Goal: Task Accomplishment & Management: Complete application form

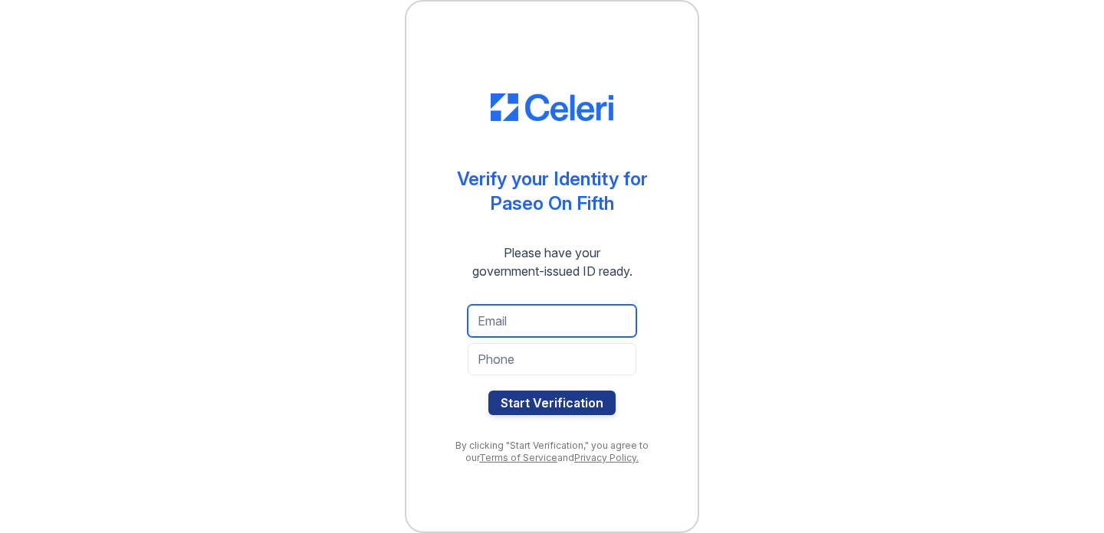
click at [522, 315] on input "email" at bounding box center [551, 321] width 169 height 32
click at [618, 283] on div "Verify your Identity for Paseo On Fifth Please have your government-issued ID r…" at bounding box center [552, 267] width 230 height 408
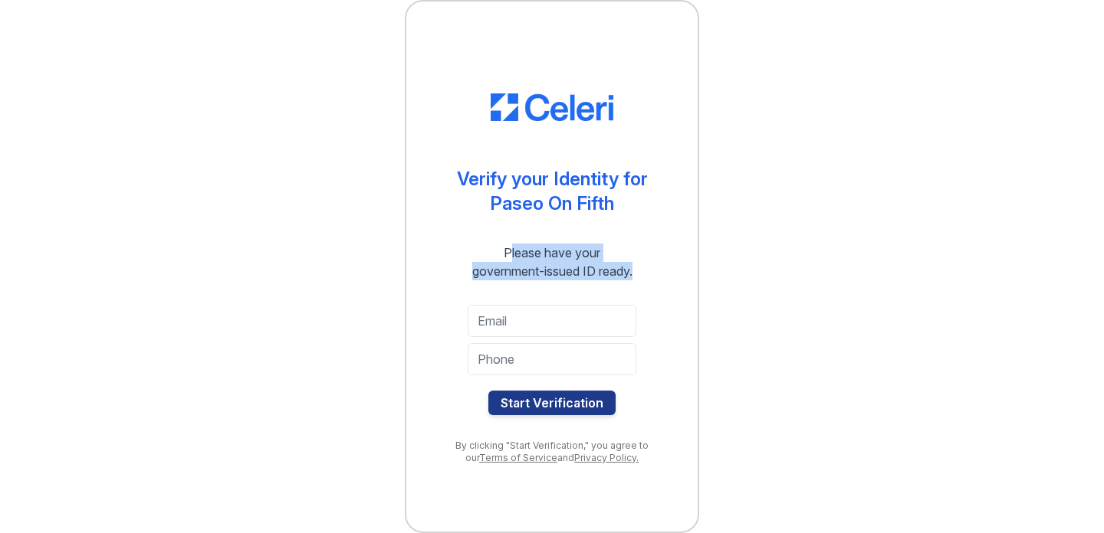
drag, startPoint x: 627, startPoint y: 280, endPoint x: 457, endPoint y: 255, distance: 171.9
click at [457, 255] on div "Please have your government-issued ID ready." at bounding box center [551, 262] width 215 height 37
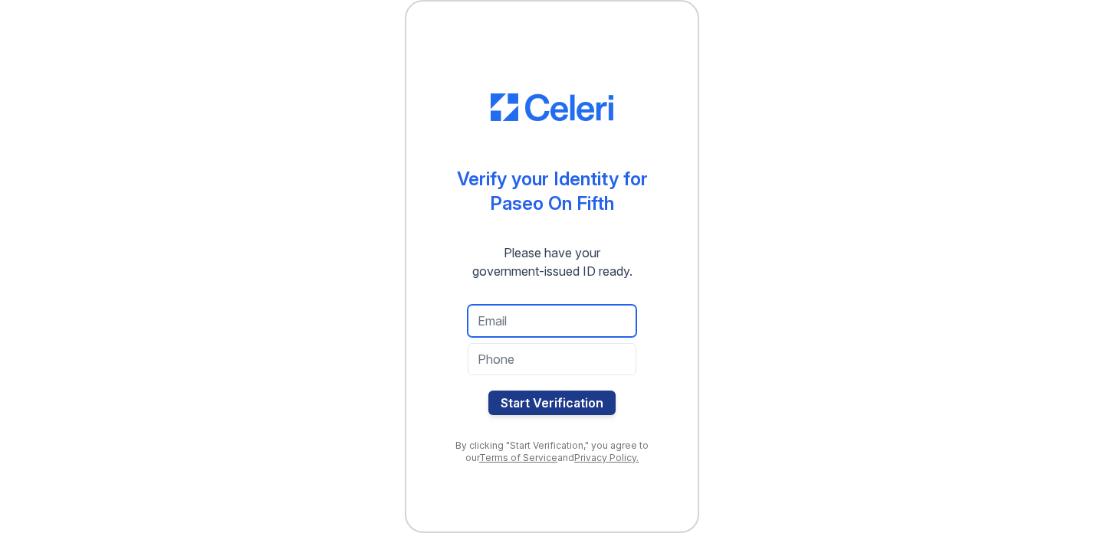
click at [502, 307] on input "email" at bounding box center [551, 321] width 169 height 32
type input "[EMAIL_ADDRESS][DOMAIN_NAME]"
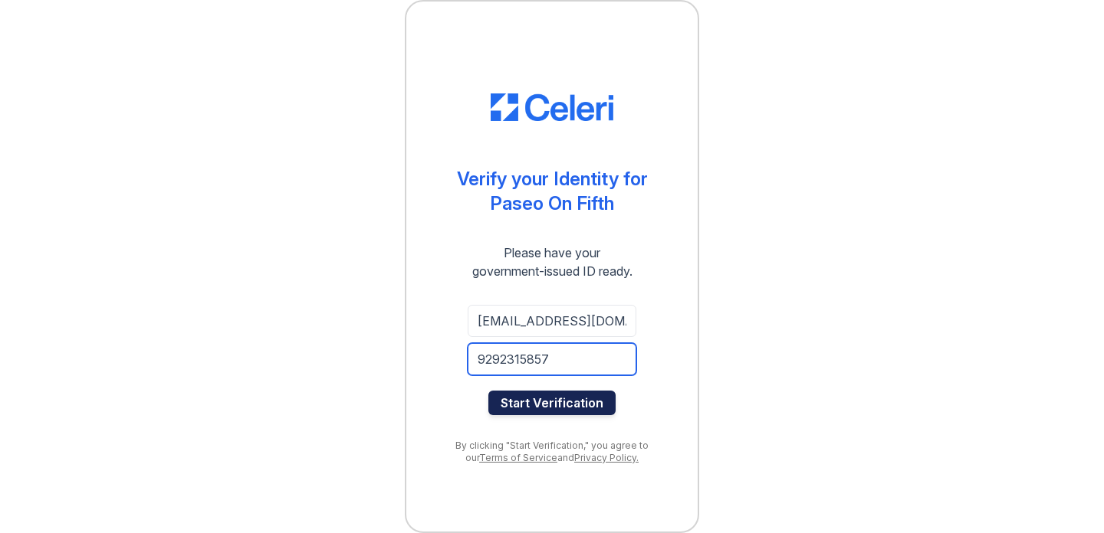
type input "9292315857"
click at [548, 405] on button "Start Verification" at bounding box center [551, 403] width 127 height 25
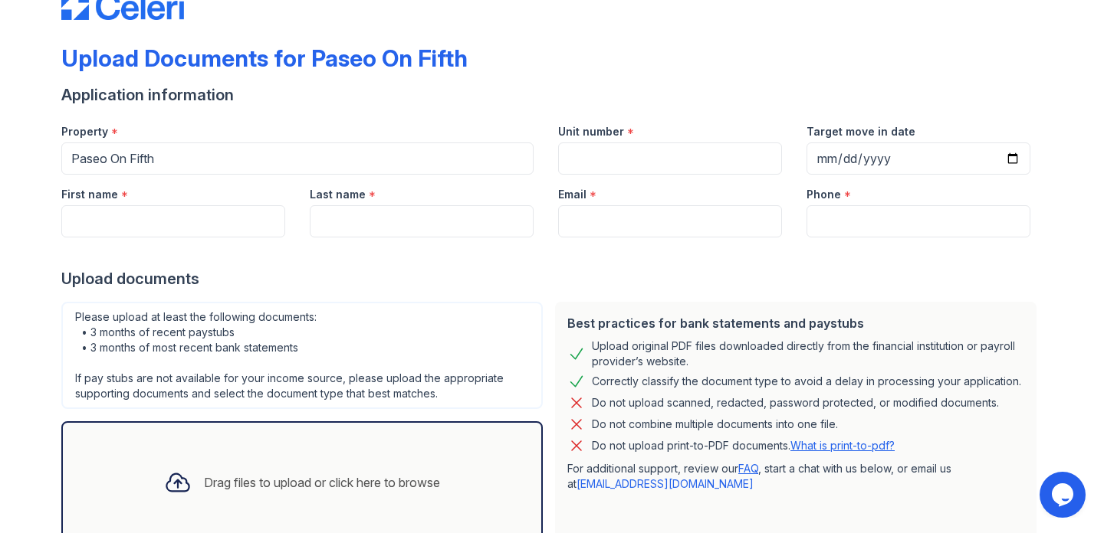
scroll to position [44, 0]
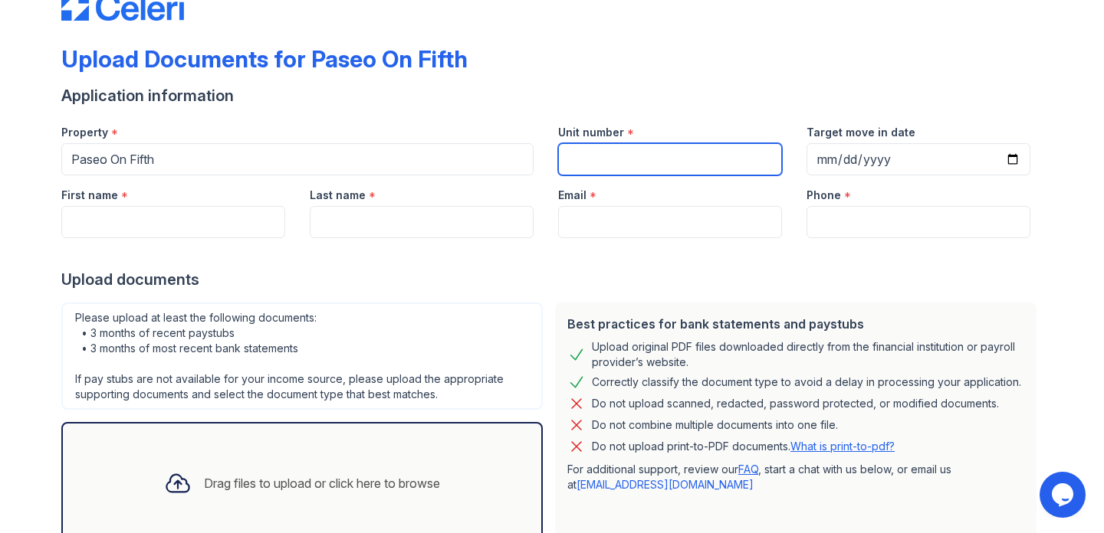
click at [657, 157] on input "Unit number" at bounding box center [670, 159] width 224 height 32
type input "S-205"
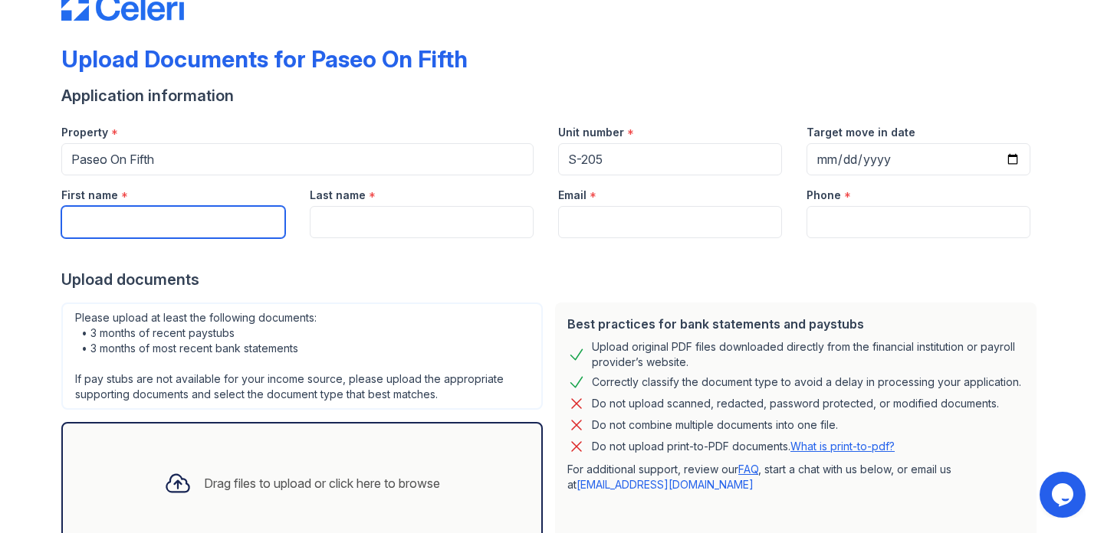
click at [255, 220] on input "First name" at bounding box center [173, 222] width 224 height 32
type input "Michael"
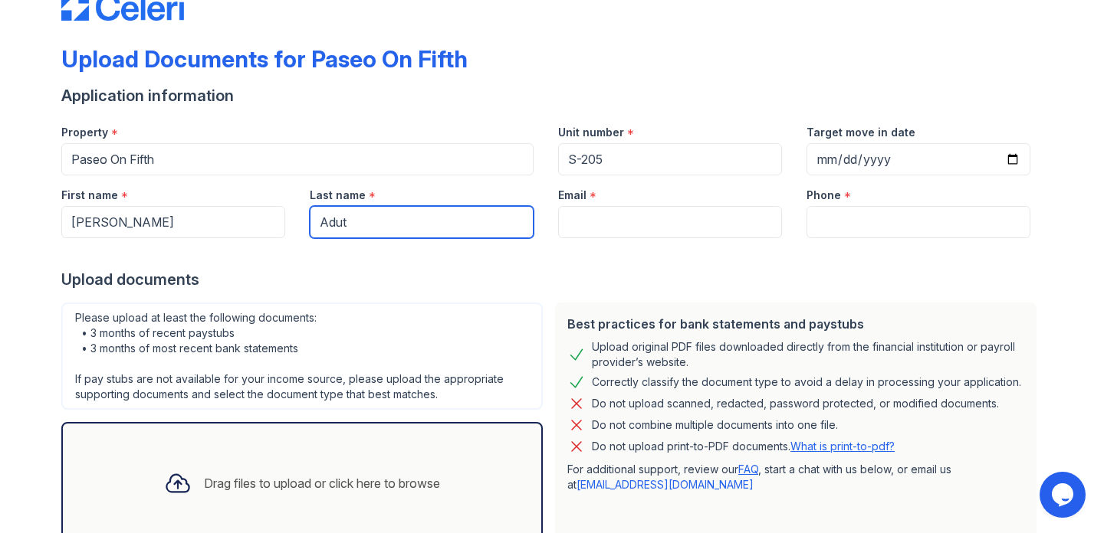
type input "Adut"
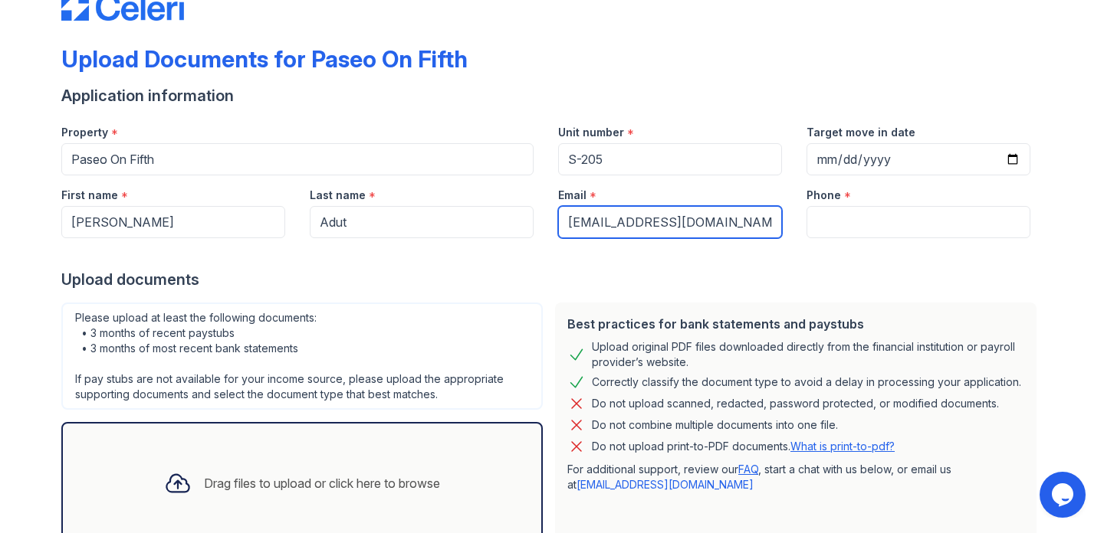
type input "[EMAIL_ADDRESS][DOMAIN_NAME]"
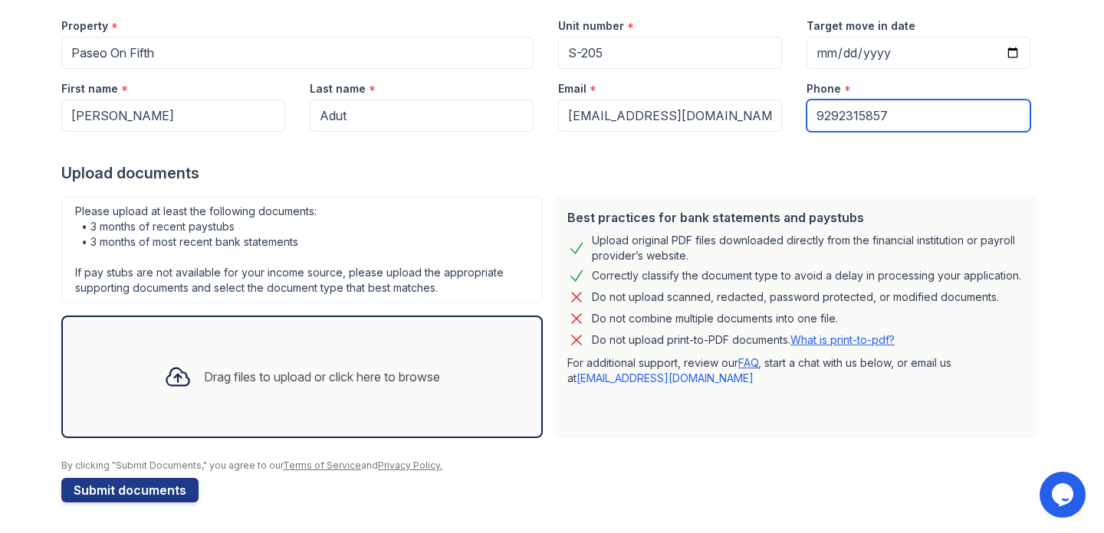
scroll to position [147, 0]
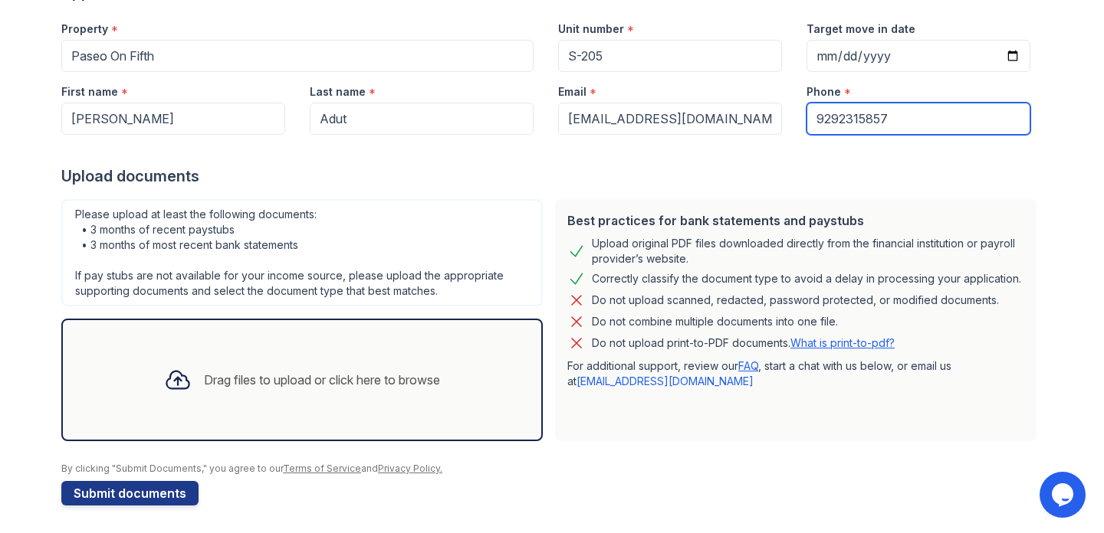
type input "9292315857"
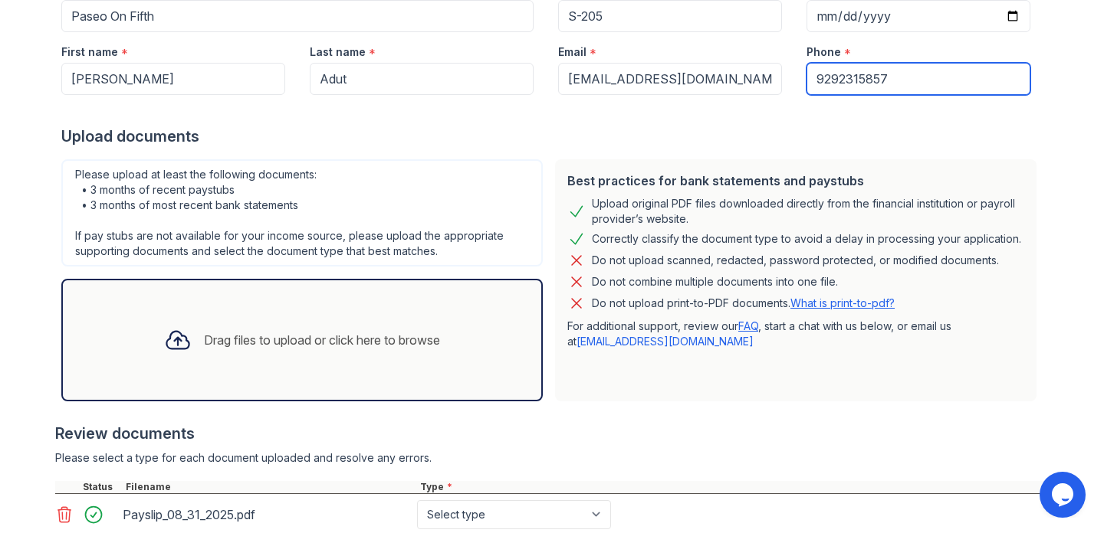
scroll to position [186, 0]
click at [305, 205] on div "Please upload at least the following documents: • 3 months of recent paystubs •…" at bounding box center [301, 213] width 481 height 107
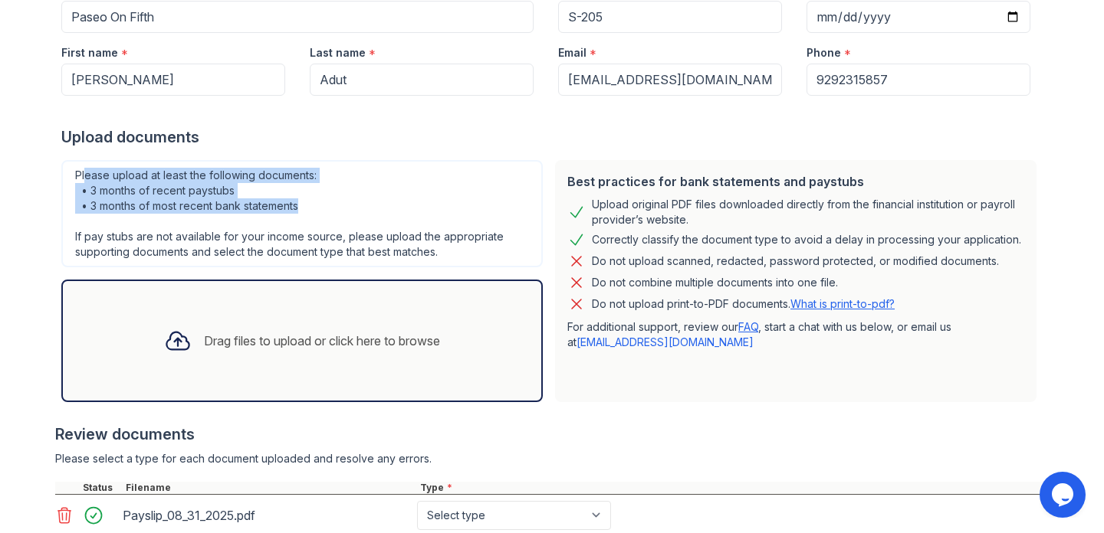
drag, startPoint x: 309, startPoint y: 205, endPoint x: 85, endPoint y: 179, distance: 225.3
click at [85, 179] on div "Please upload at least the following documents: • 3 months of recent paystubs •…" at bounding box center [301, 213] width 481 height 107
drag, startPoint x: 85, startPoint y: 179, endPoint x: 313, endPoint y: 220, distance: 231.2
click at [313, 222] on div "Please upload at least the following documents: • 3 months of recent paystubs •…" at bounding box center [301, 213] width 481 height 107
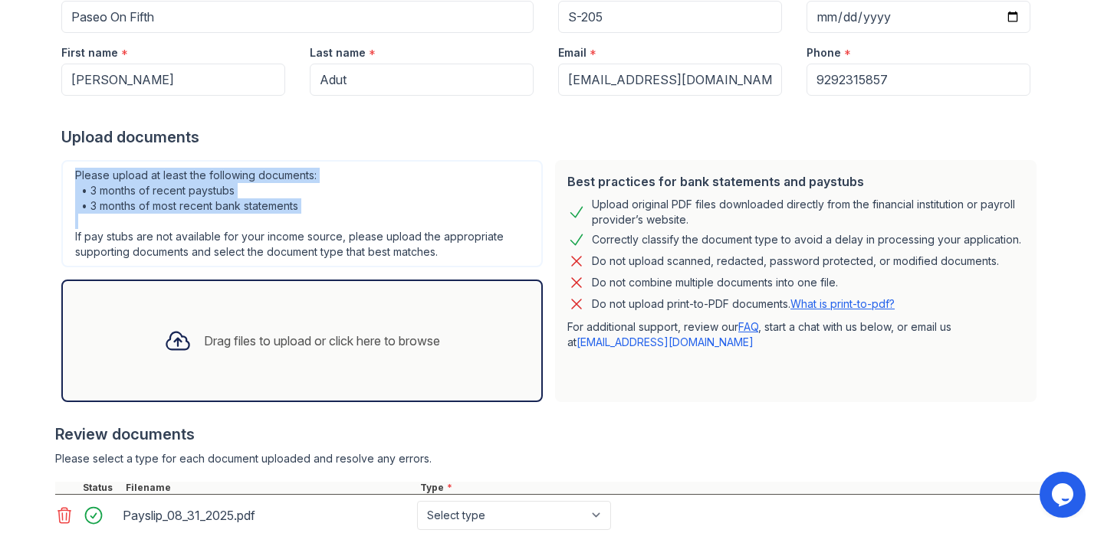
click at [313, 220] on div "Please upload at least the following documents: • 3 months of recent paystubs •…" at bounding box center [301, 213] width 481 height 107
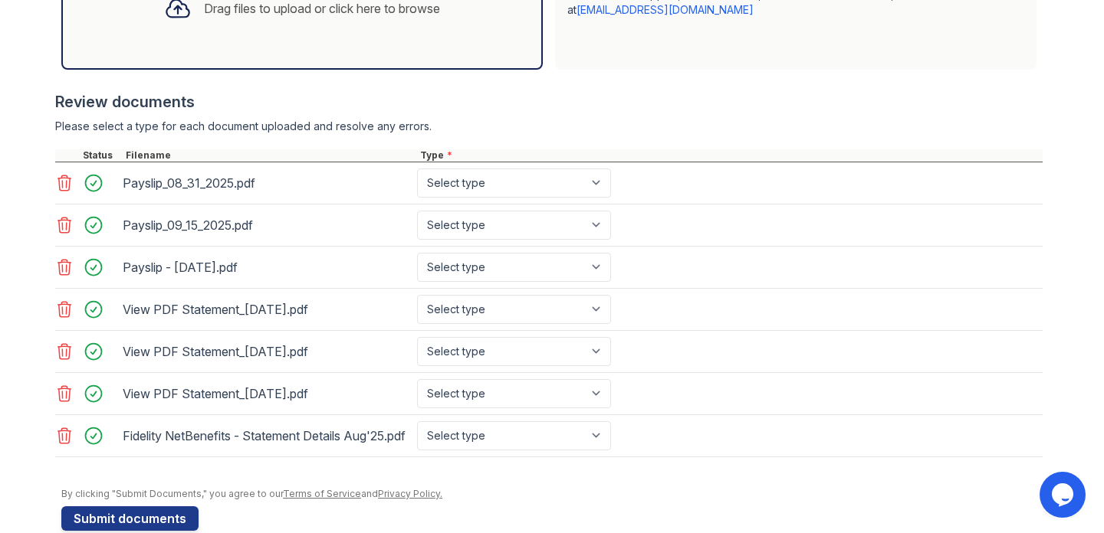
scroll to position [523, 0]
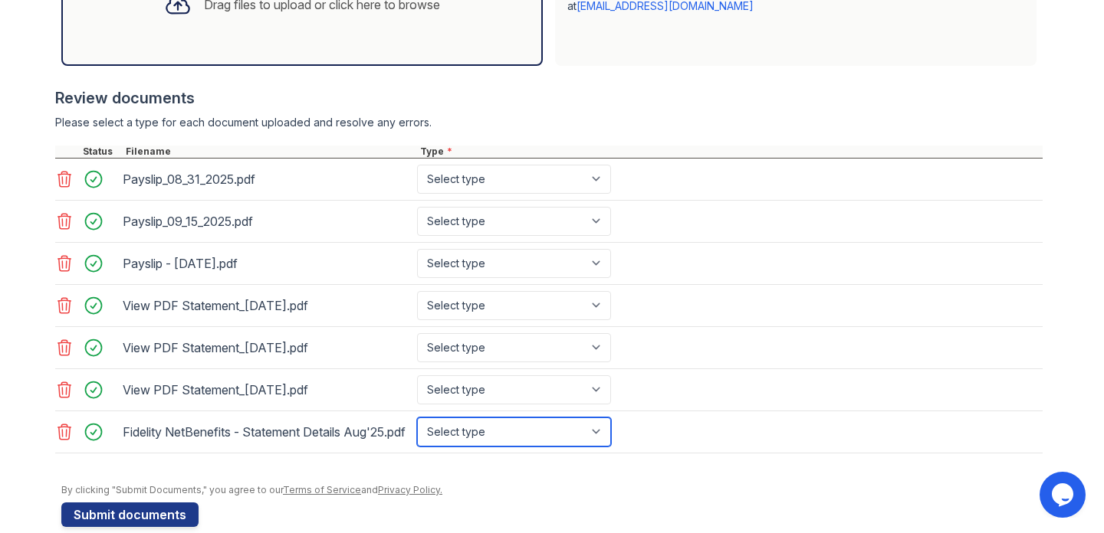
click at [487, 447] on select "Select type Paystub Bank Statement Offer Letter Tax Documents Benefit Award Let…" at bounding box center [514, 432] width 194 height 29
select select "investment_account_statement"
click at [417, 424] on select "Select type Paystub Bank Statement Offer Letter Tax Documents Benefit Award Let…" at bounding box center [514, 432] width 194 height 29
click at [477, 445] on select "Select type Paystub Bank Statement Offer Letter Tax Documents Benefit Award Let…" at bounding box center [514, 432] width 194 height 29
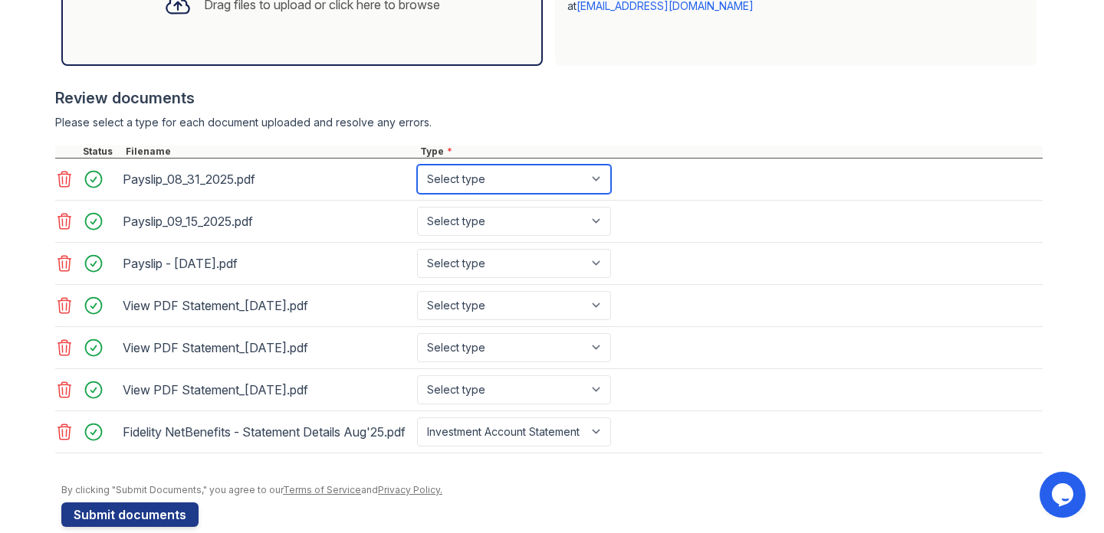
click at [477, 170] on select "Select type Paystub Bank Statement Offer Letter Tax Documents Benefit Award Let…" at bounding box center [514, 179] width 194 height 29
select select "paystub"
click at [417, 165] on select "Select type Paystub Bank Statement Offer Letter Tax Documents Benefit Award Let…" at bounding box center [514, 179] width 194 height 29
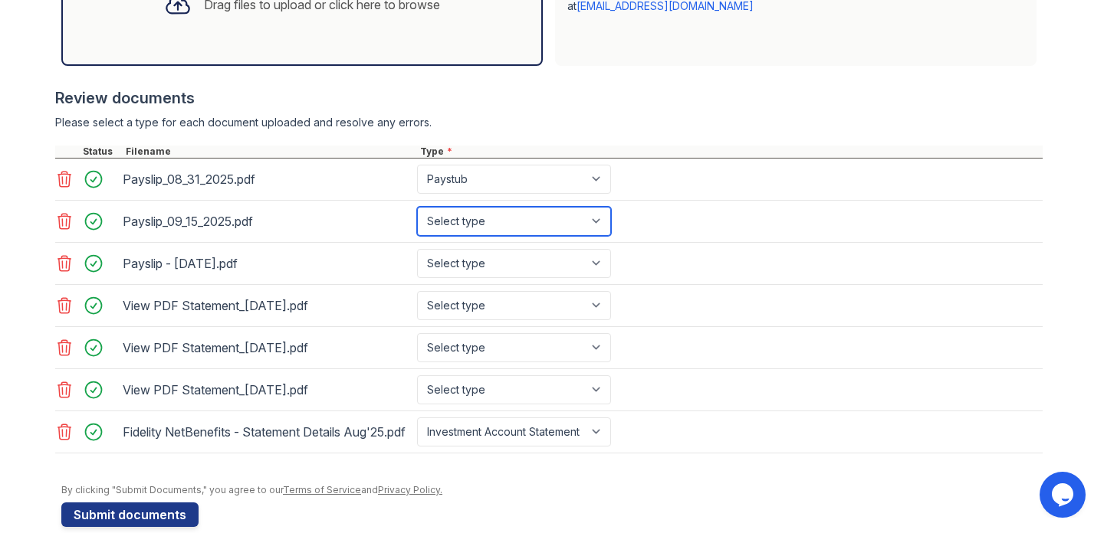
click at [479, 227] on select "Select type Paystub Bank Statement Offer Letter Tax Documents Benefit Award Let…" at bounding box center [514, 221] width 194 height 29
select select "paystub"
click at [417, 207] on select "Select type Paystub Bank Statement Offer Letter Tax Documents Benefit Award Let…" at bounding box center [514, 221] width 194 height 29
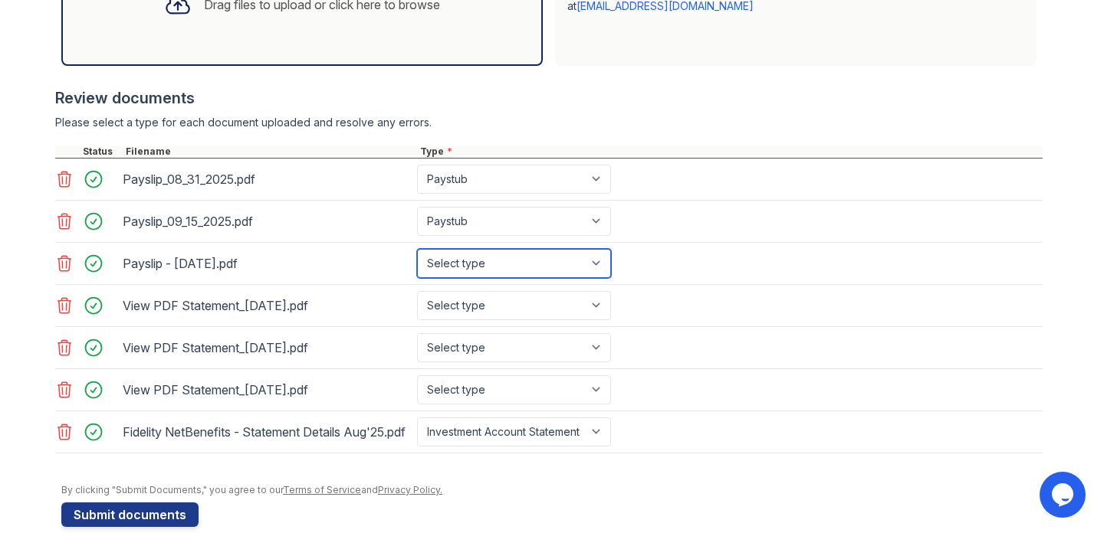
click at [487, 262] on select "Select type Paystub Bank Statement Offer Letter Tax Documents Benefit Award Let…" at bounding box center [514, 263] width 194 height 29
select select "paystub"
click at [417, 249] on select "Select type Paystub Bank Statement Offer Letter Tax Documents Benefit Award Let…" at bounding box center [514, 263] width 194 height 29
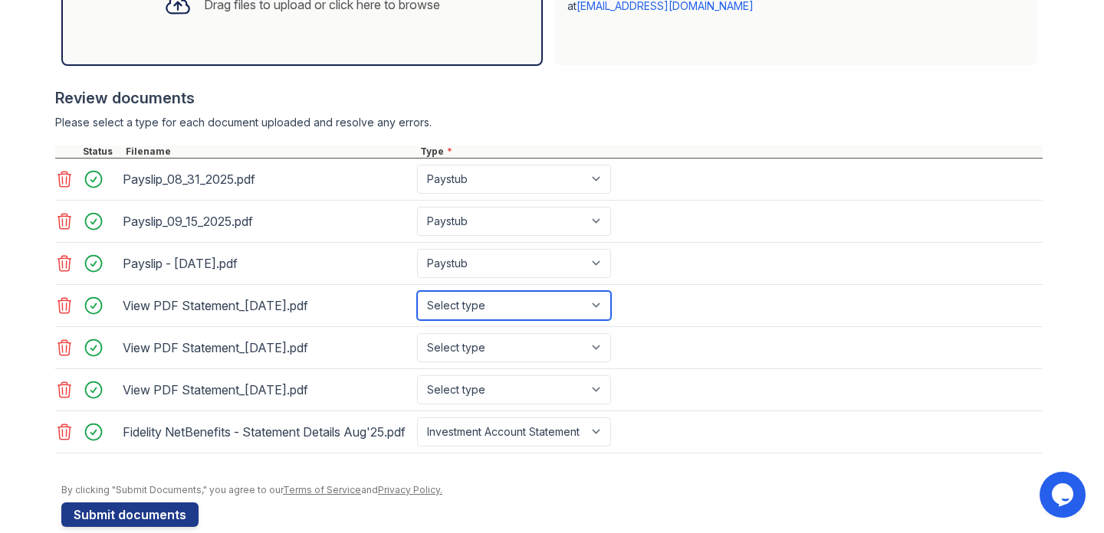
click at [486, 309] on select "Select type Paystub Bank Statement Offer Letter Tax Documents Benefit Award Let…" at bounding box center [514, 305] width 194 height 29
select select "bank_statement"
click at [417, 291] on select "Select type Paystub Bank Statement Offer Letter Tax Documents Benefit Award Let…" at bounding box center [514, 305] width 194 height 29
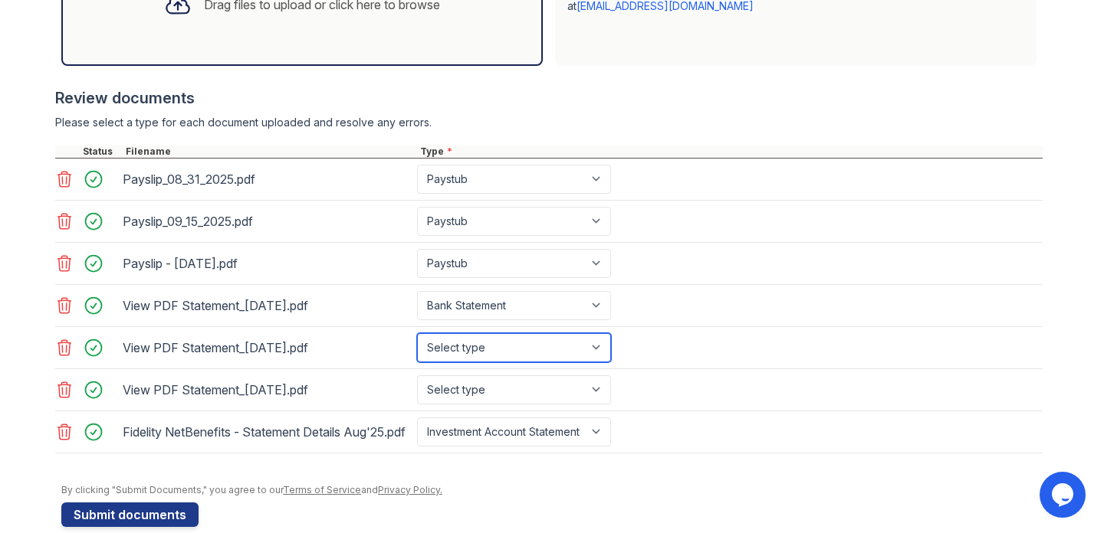
click at [497, 348] on select "Select type Paystub Bank Statement Offer Letter Tax Documents Benefit Award Let…" at bounding box center [514, 347] width 194 height 29
select select "bank_statement"
click at [417, 333] on select "Select type Paystub Bank Statement Offer Letter Tax Documents Benefit Award Let…" at bounding box center [514, 347] width 194 height 29
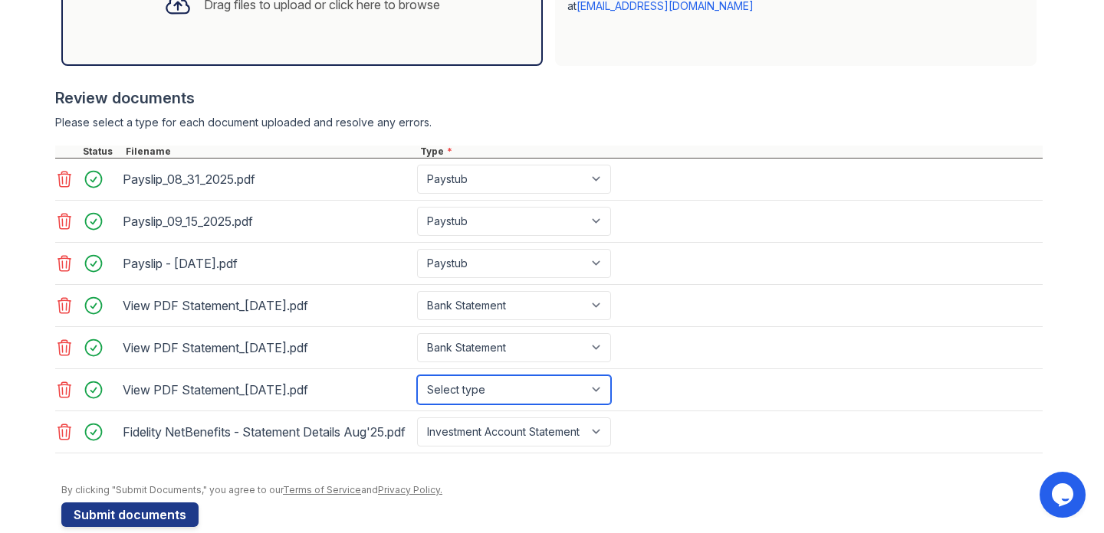
click at [505, 382] on select "Select type Paystub Bank Statement Offer Letter Tax Documents Benefit Award Let…" at bounding box center [514, 390] width 194 height 29
select select "bank_statement"
click at [417, 376] on select "Select type Paystub Bank Statement Offer Letter Tax Documents Benefit Award Let…" at bounding box center [514, 390] width 194 height 29
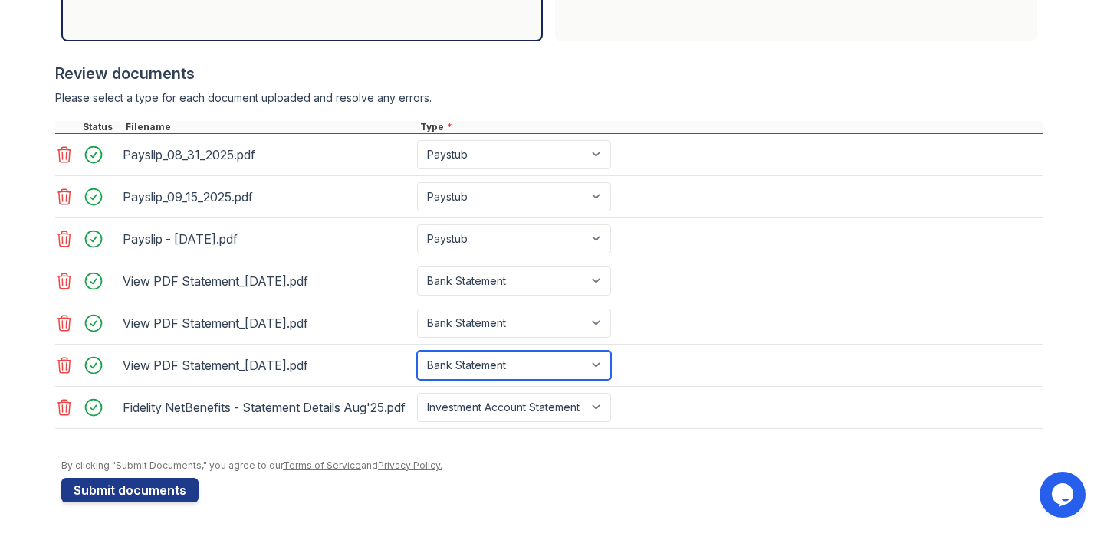
scroll to position [0, 0]
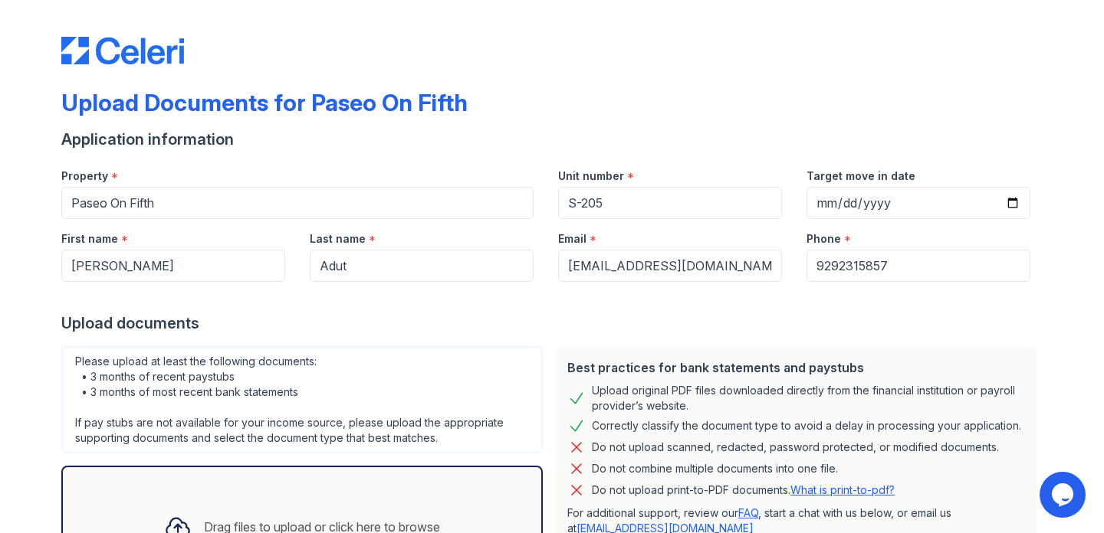
click at [804, 175] on div "Target move in date" at bounding box center [918, 187] width 248 height 63
click at [830, 201] on input "Target move in date" at bounding box center [918, 203] width 224 height 32
type input "252026-11-15"
type input "262022-11-15"
type input "202222-11-15"
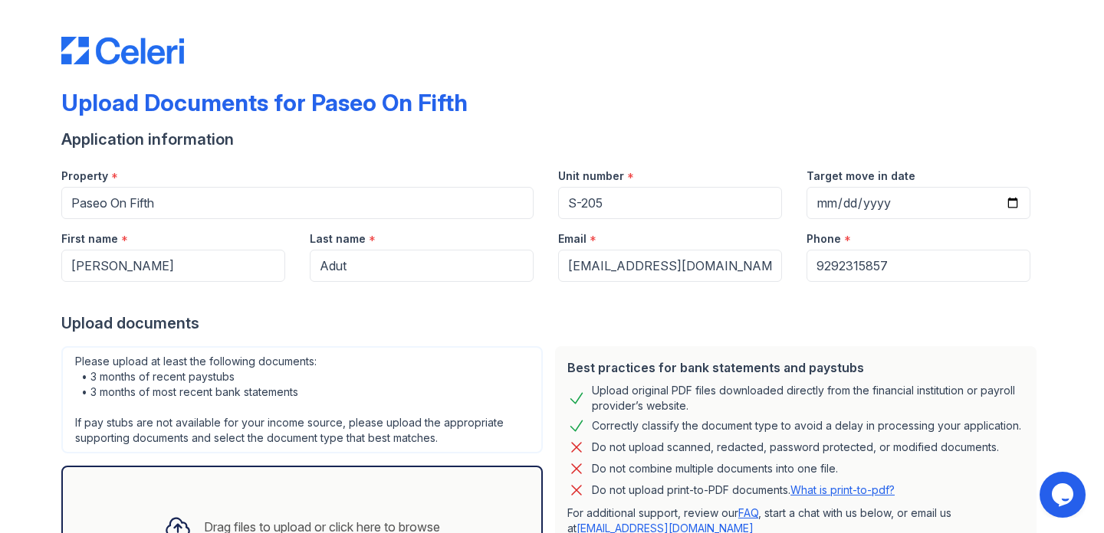
click at [848, 149] on div "Application information" at bounding box center [551, 139] width 981 height 21
click at [880, 200] on input "2026-11-15" at bounding box center [918, 203] width 224 height 32
type input "2025-11-15"
click at [851, 134] on div "Application information" at bounding box center [551, 139] width 981 height 21
drag, startPoint x: 238, startPoint y: 143, endPoint x: 54, endPoint y: 107, distance: 188.3
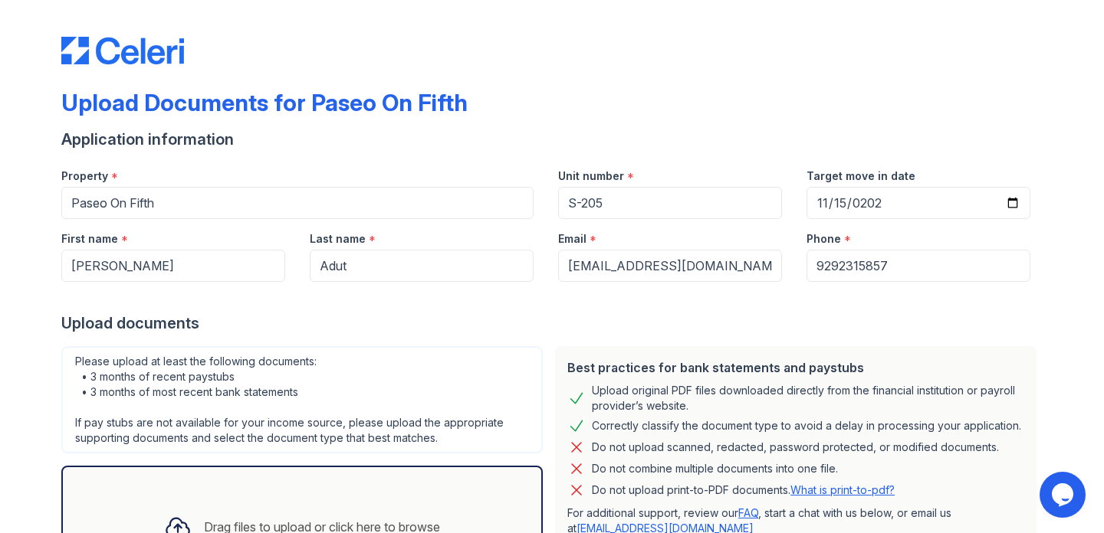
click at [53, 107] on div "Upload Documents for Paseo On Fifth Application information Property * Paseo On…" at bounding box center [552, 540] width 1054 height 1081
click at [54, 107] on div "Upload Documents for Paseo On Fifth Application information Property * Paseo On…" at bounding box center [552, 540] width 1054 height 1081
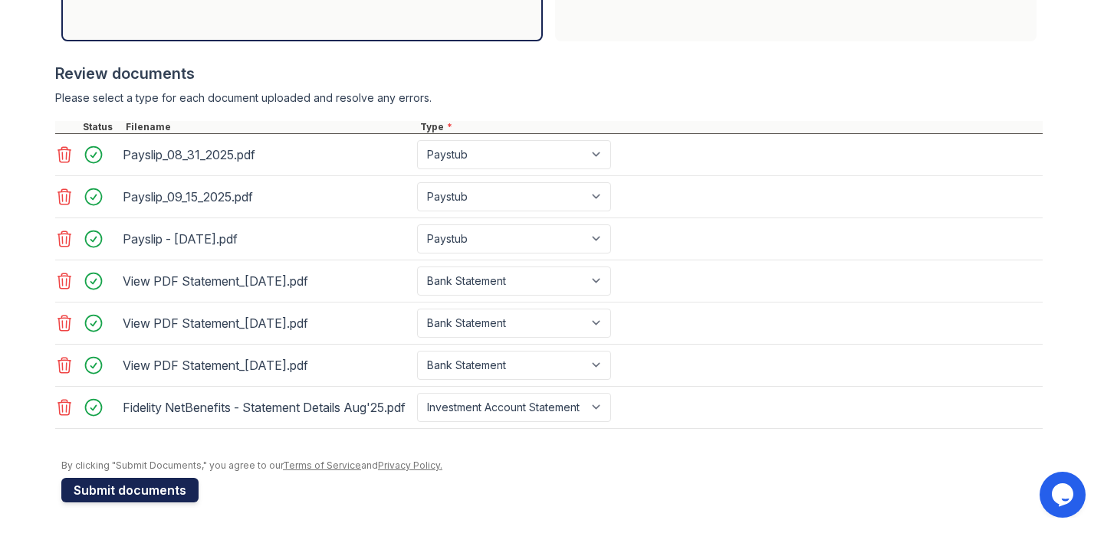
click at [156, 487] on button "Submit documents" at bounding box center [129, 490] width 137 height 25
